Goal: Transaction & Acquisition: Purchase product/service

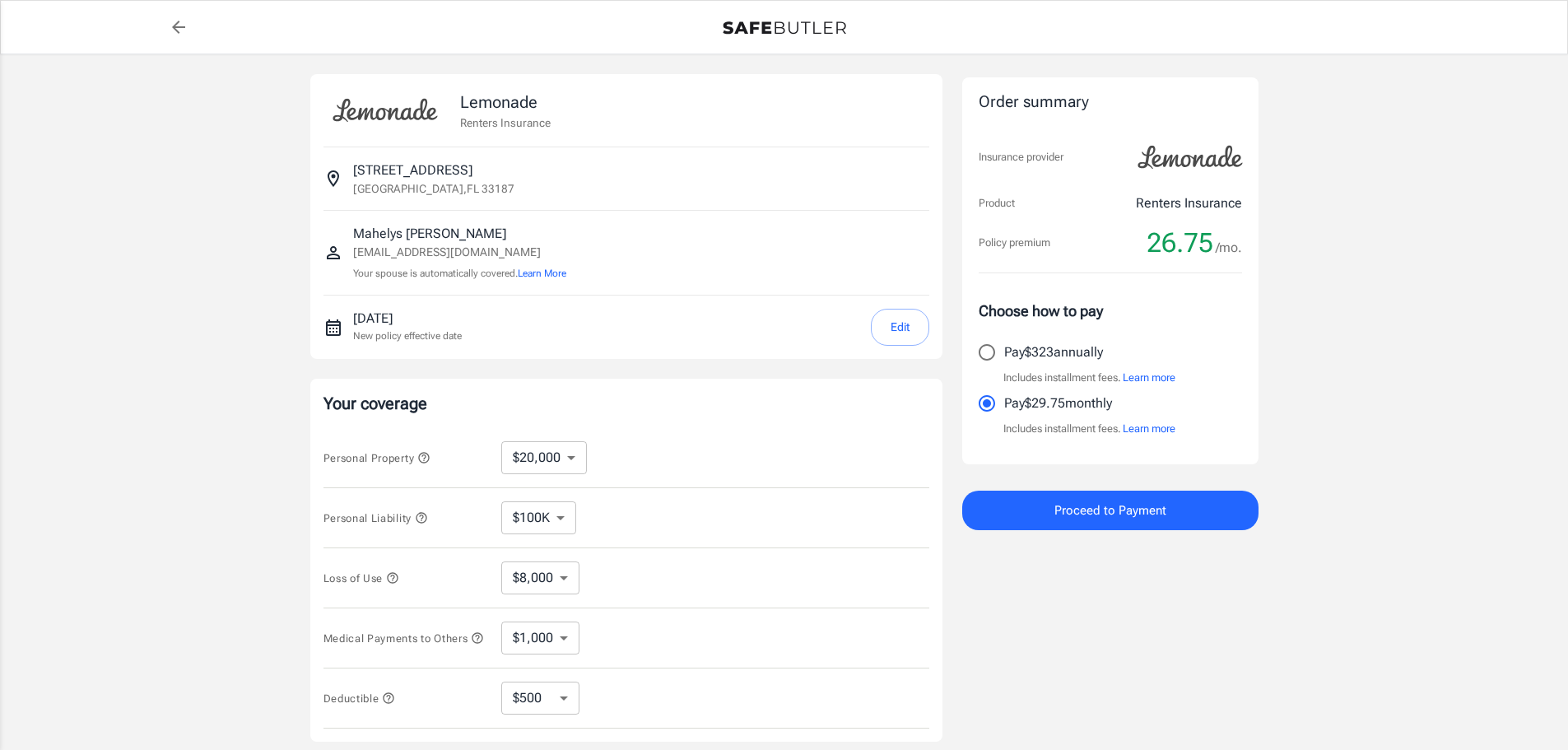
select select "20000"
select select "500"
click at [886, 313] on button "Edit" at bounding box center [901, 327] width 59 height 38
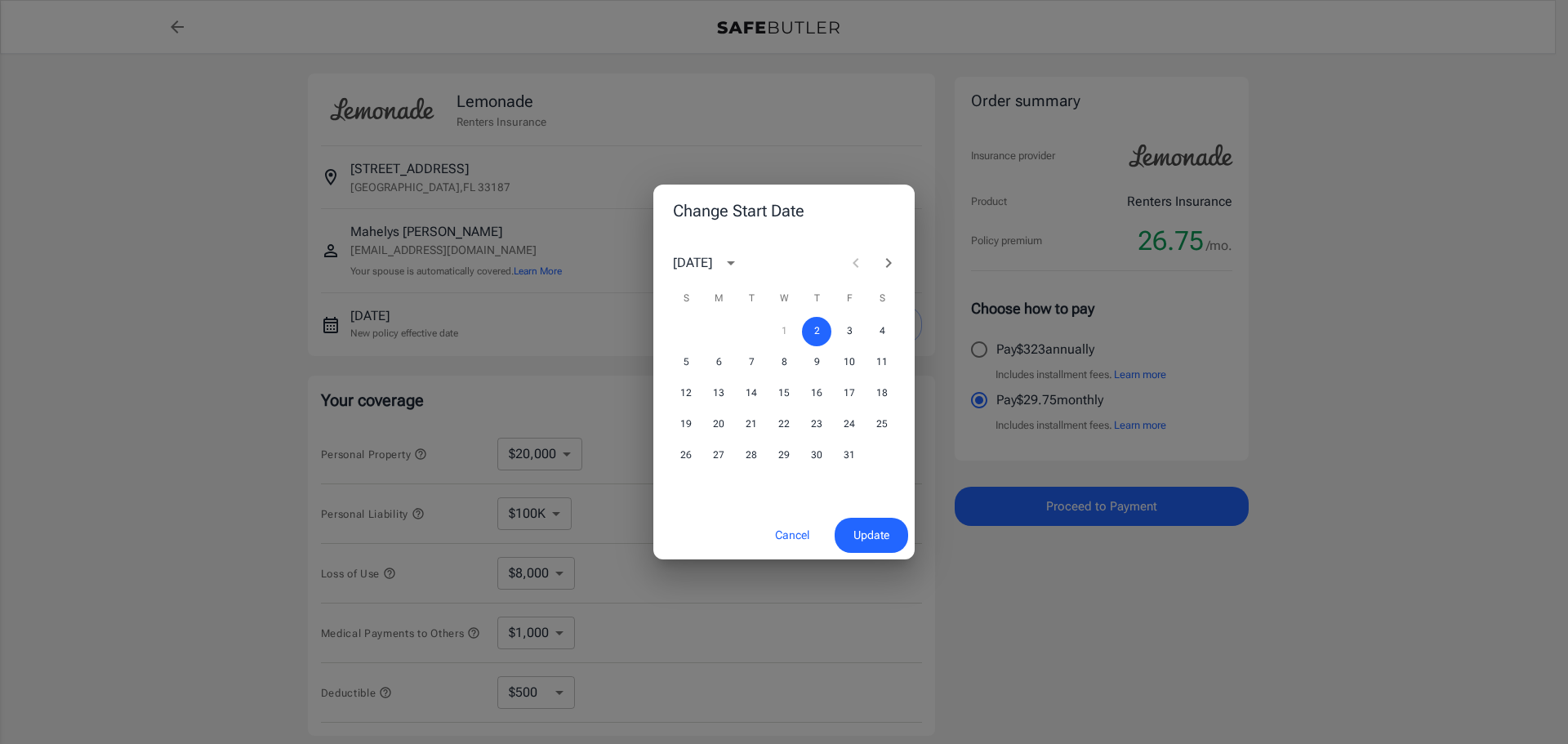
click at [783, 318] on div "1 2 3 4" at bounding box center [784, 331] width 261 height 29
click at [786, 328] on div "1 2 3 4" at bounding box center [784, 331] width 261 height 29
click at [786, 331] on div "1 2 3 4" at bounding box center [784, 331] width 261 height 29
click at [859, 530] on span "Update" at bounding box center [872, 535] width 36 height 21
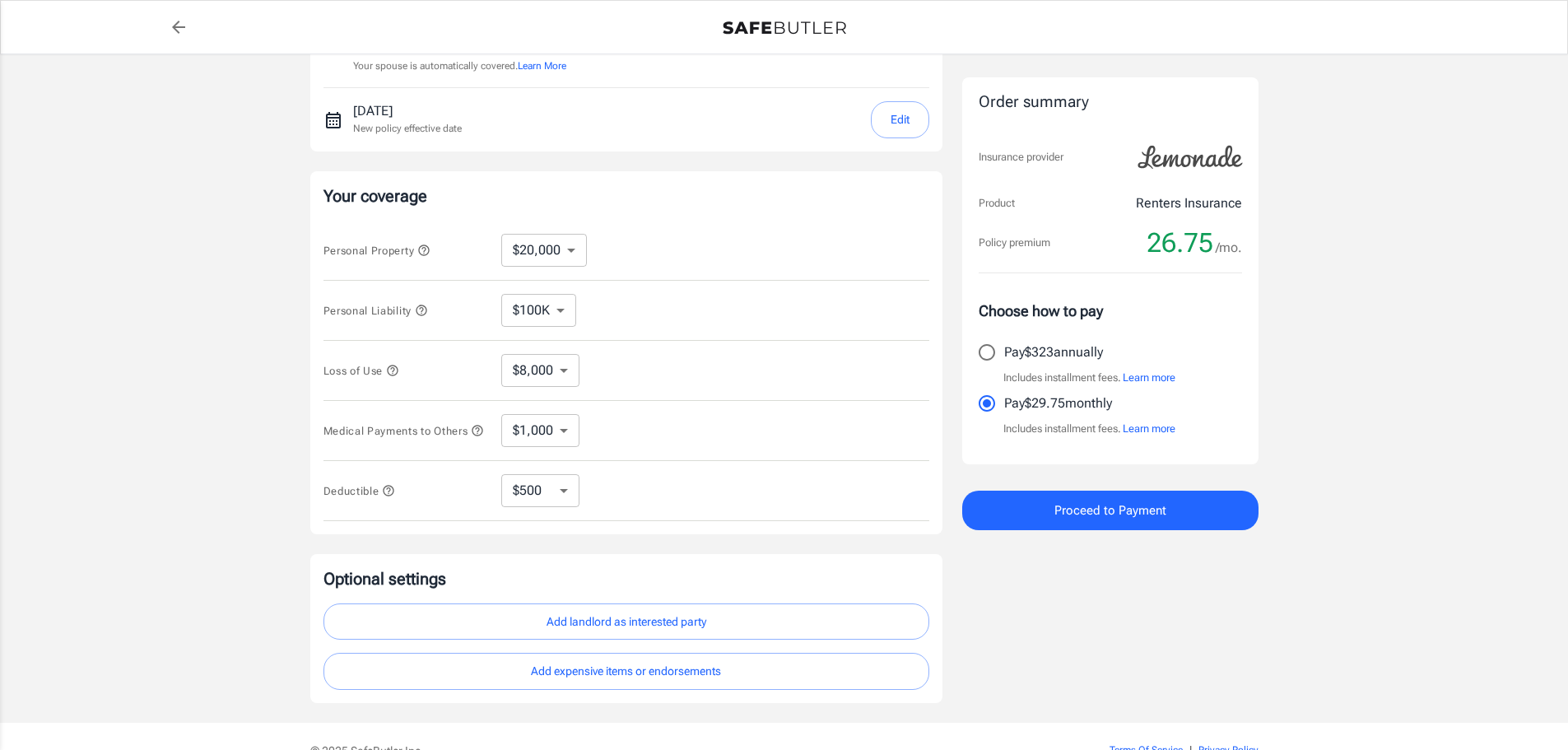
scroll to position [247, 0]
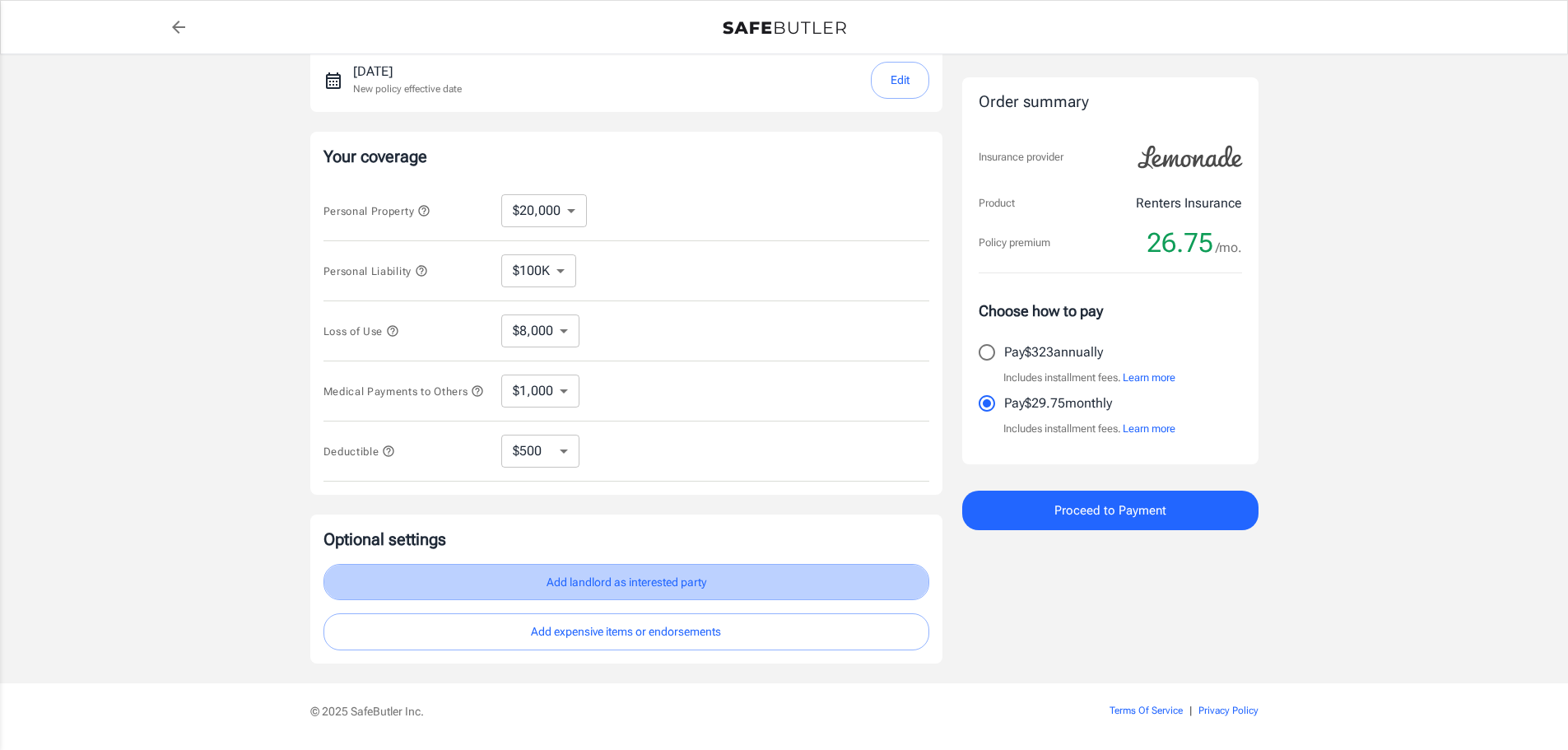
click at [687, 584] on button "Add landlord as interested party" at bounding box center [626, 583] width 606 height 38
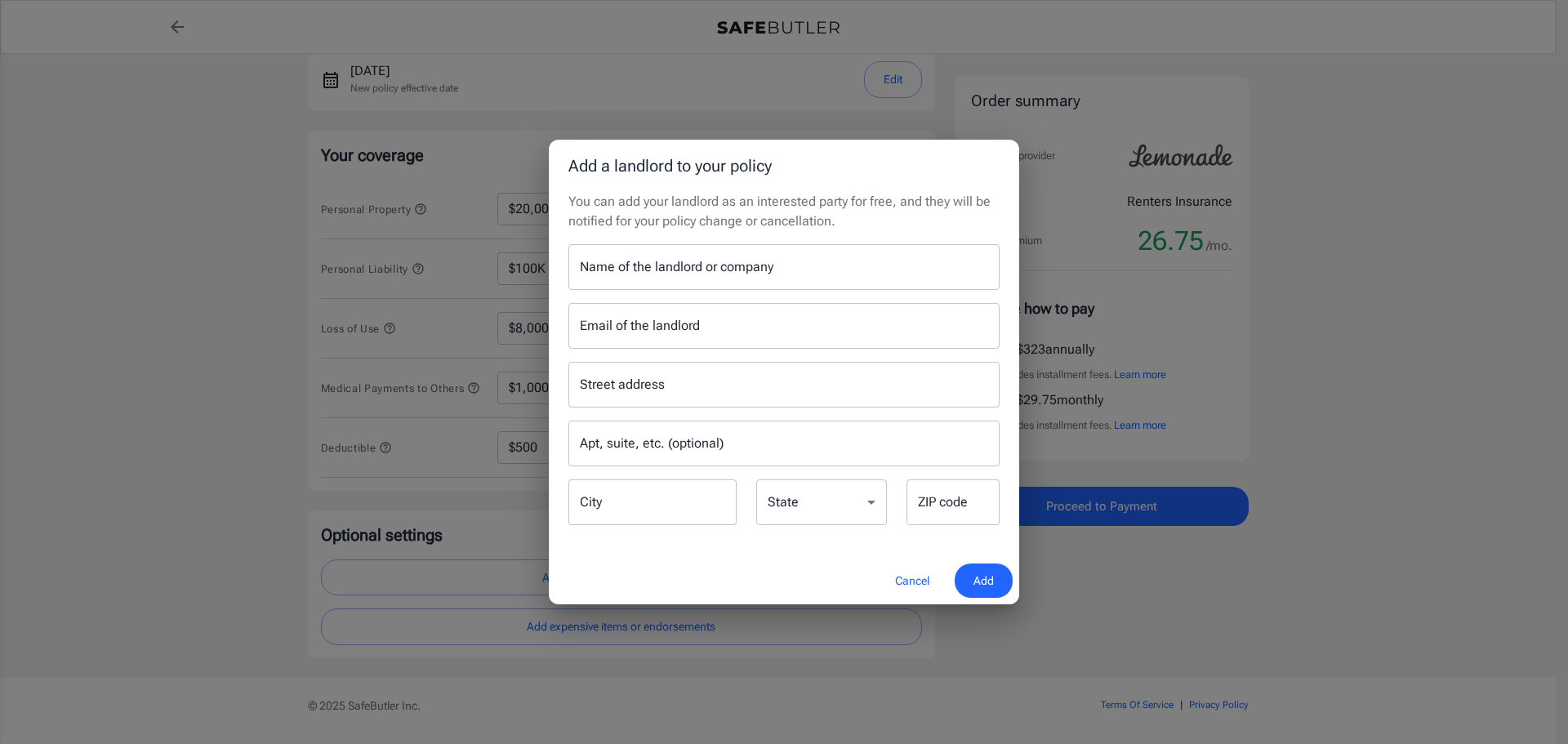
click at [656, 273] on input "Name of the landlord or company" at bounding box center [784, 267] width 431 height 45
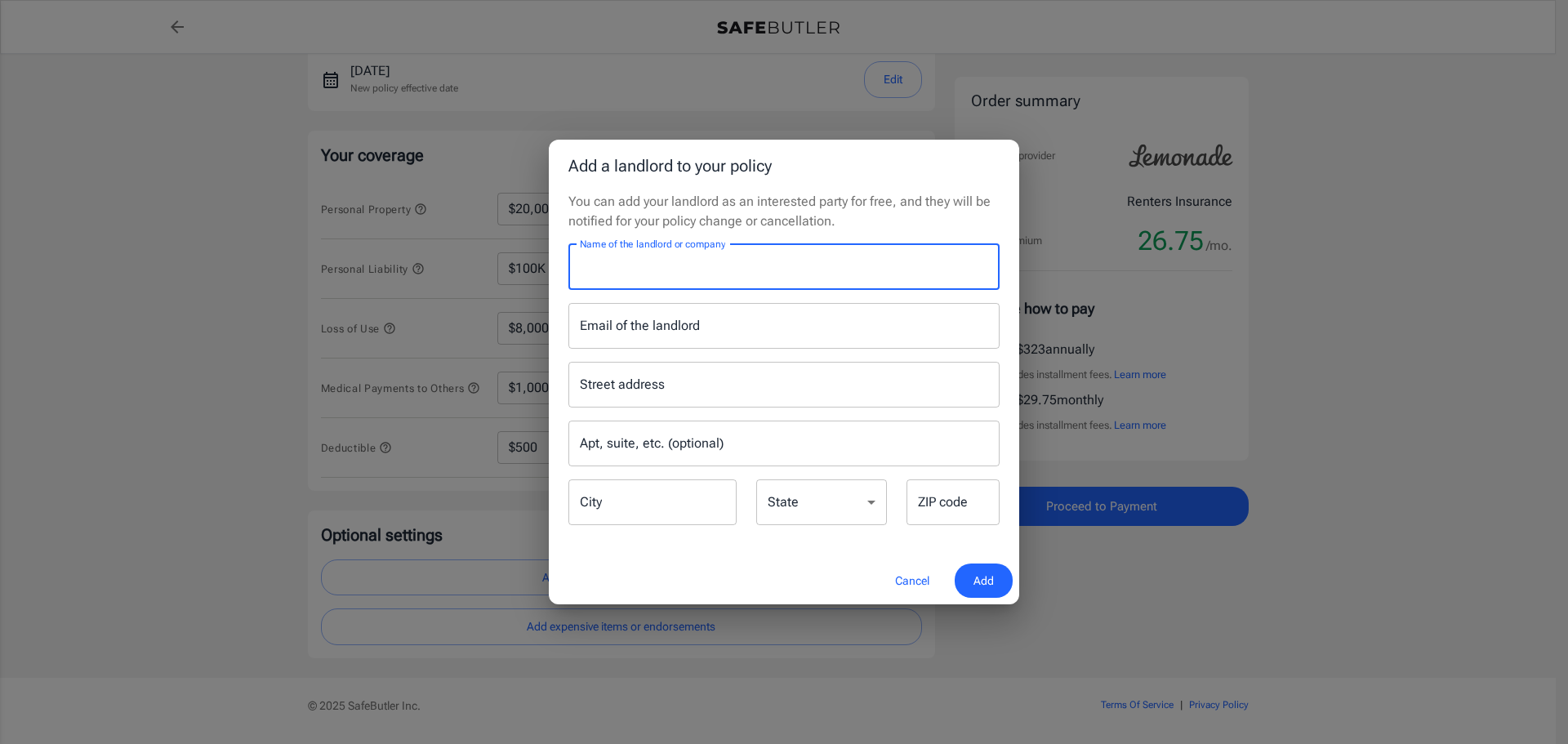
click at [911, 579] on button "Cancel" at bounding box center [911, 581] width 72 height 35
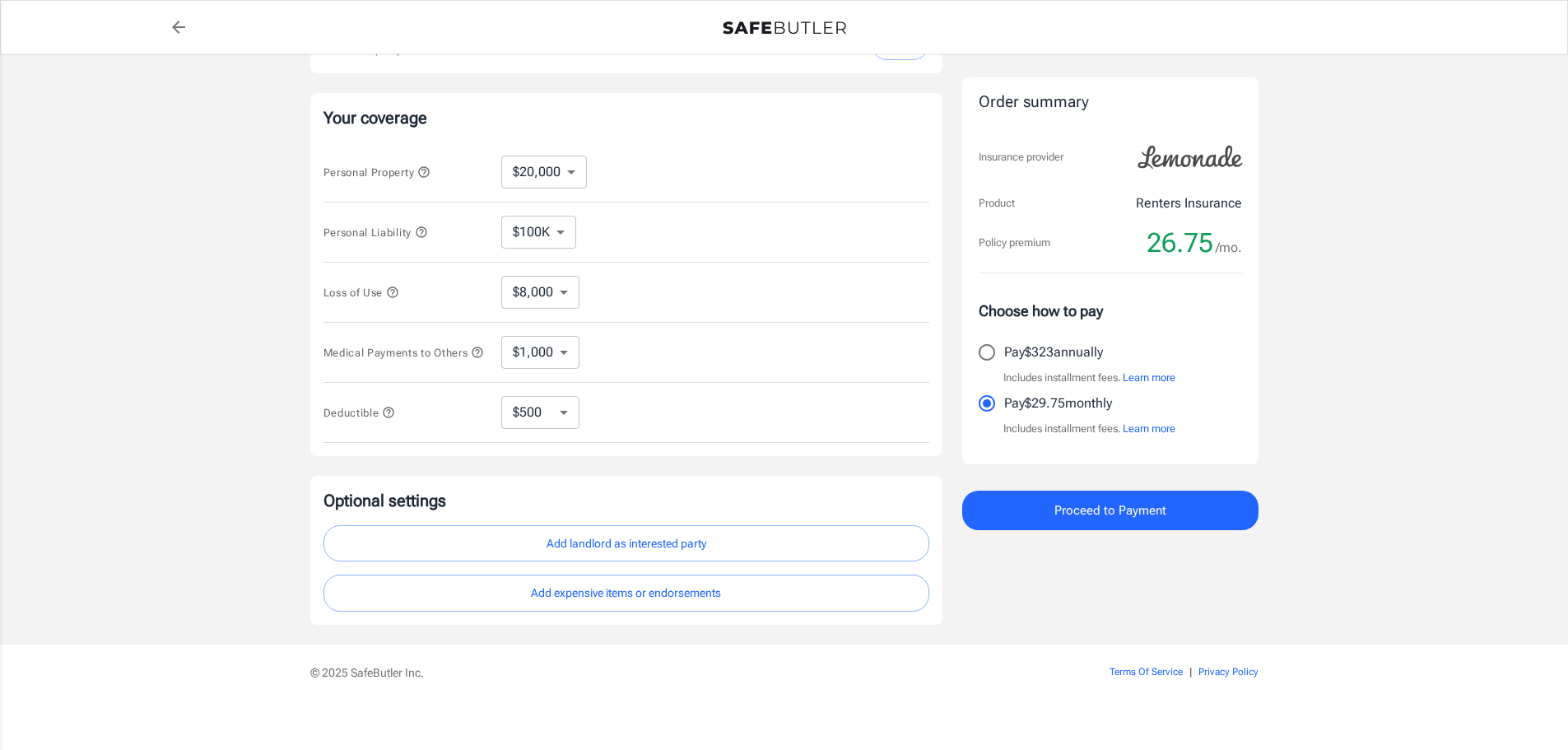
scroll to position [302, 0]
